Goal: Task Accomplishment & Management: Use online tool/utility

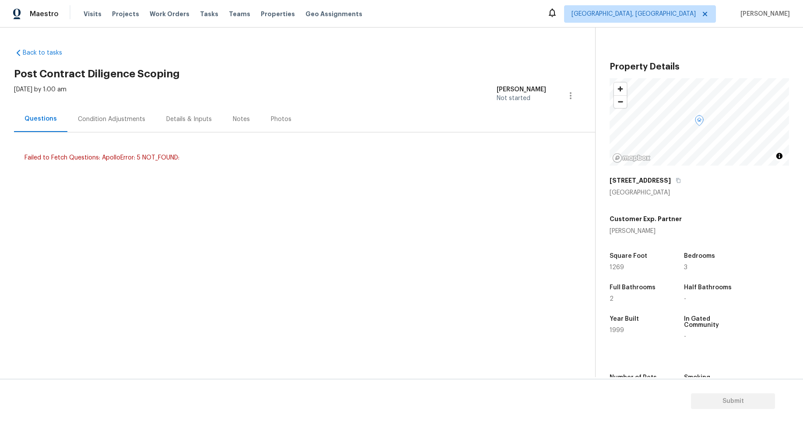
click at [98, 124] on div "Condition Adjustments" at bounding box center [111, 119] width 88 height 26
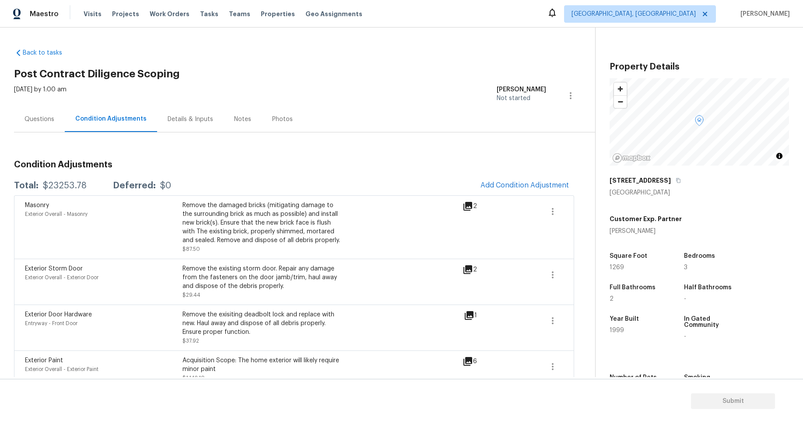
click at [39, 124] on div "Questions" at bounding box center [39, 119] width 51 height 26
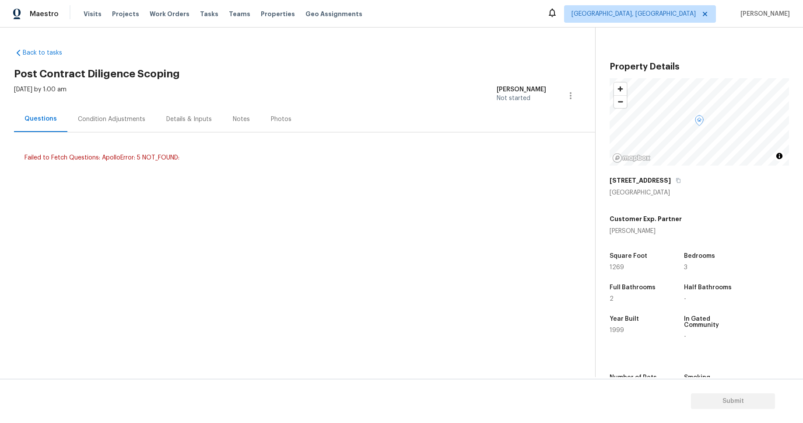
click at [191, 123] on div "Details & Inputs" at bounding box center [189, 119] width 66 height 26
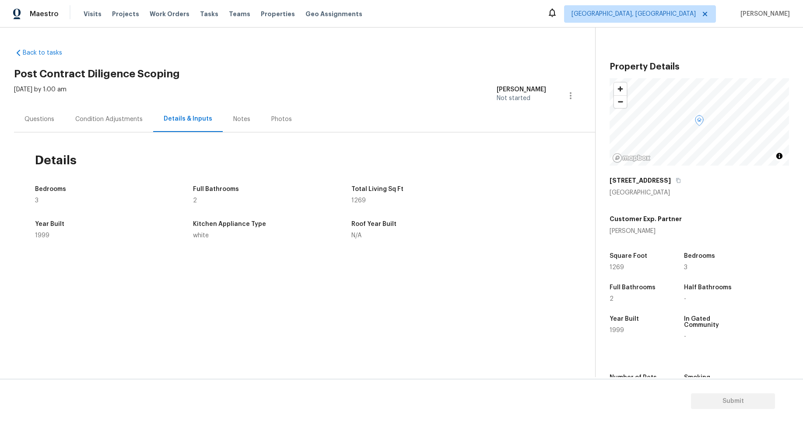
click at [243, 119] on div "Notes" at bounding box center [241, 119] width 17 height 9
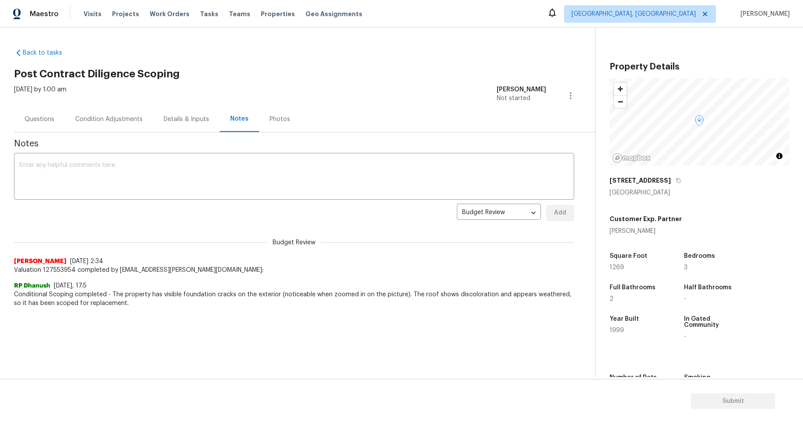
click at [276, 120] on div "Photos" at bounding box center [279, 119] width 21 height 9
